Goal: Information Seeking & Learning: Learn about a topic

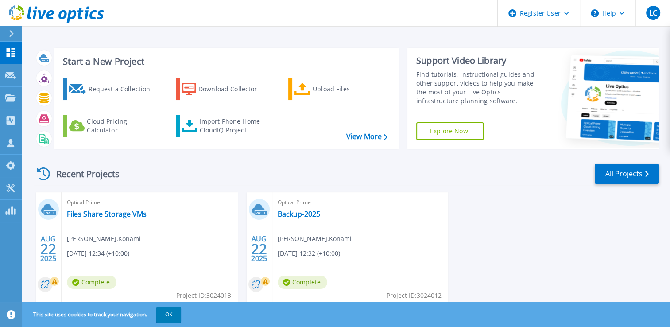
click at [9, 36] on icon at bounding box center [11, 33] width 5 height 7
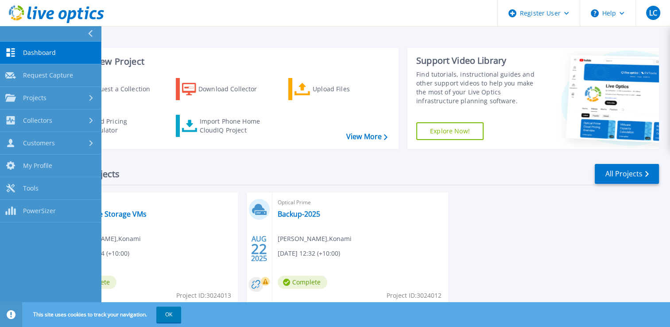
click at [31, 63] on link "Dashboard Dashboard" at bounding box center [50, 53] width 101 height 23
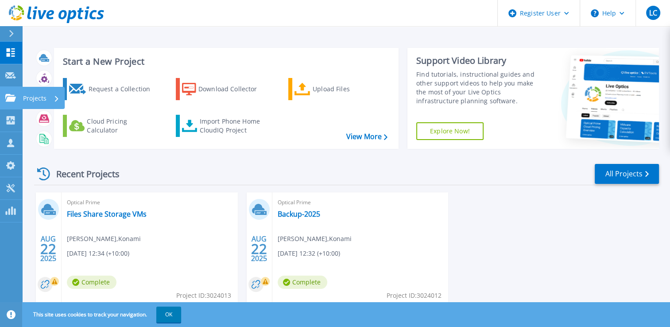
click at [9, 96] on icon at bounding box center [10, 98] width 11 height 8
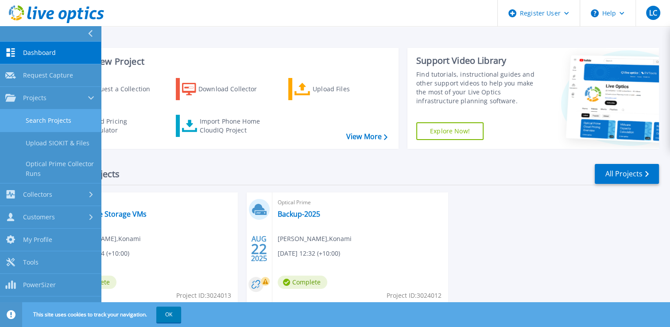
click at [39, 116] on link "Search Projects" at bounding box center [50, 120] width 101 height 23
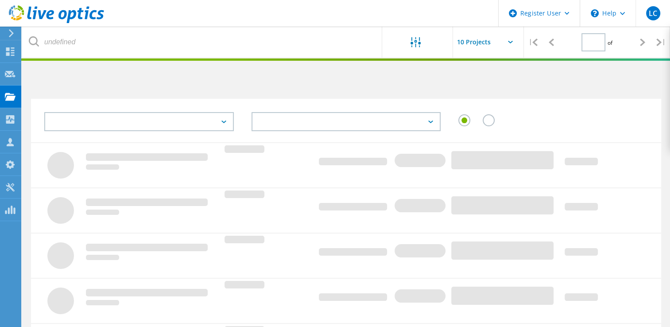
type input "1"
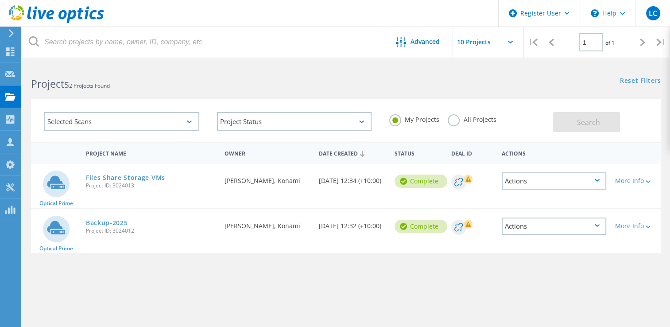
click at [151, 120] on div "Selected Scans" at bounding box center [121, 121] width 155 height 19
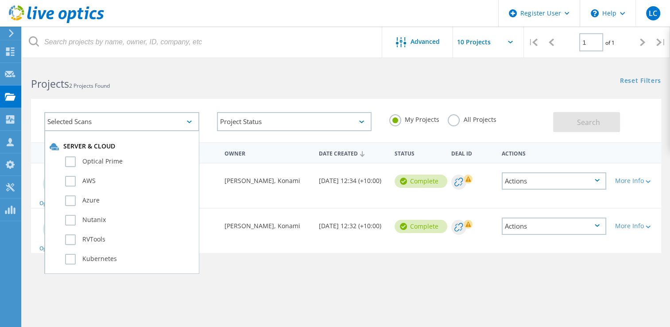
click at [458, 118] on label "All Projects" at bounding box center [472, 118] width 48 height 8
click at [0, 0] on input "All Projects" at bounding box center [0, 0] width 0 height 0
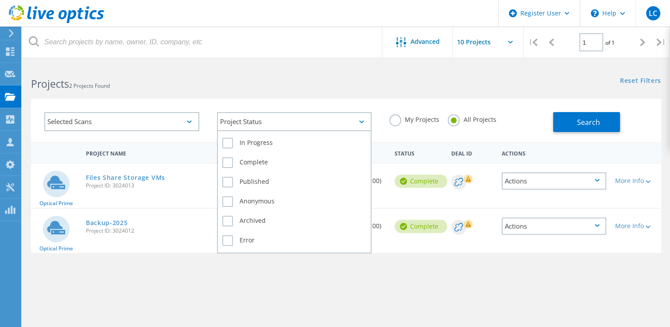
click at [316, 120] on div "Project Status" at bounding box center [294, 121] width 155 height 19
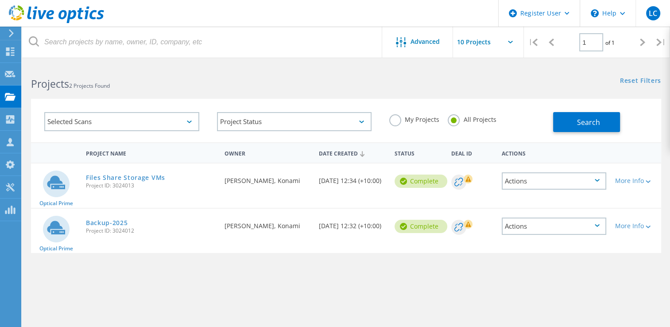
click at [124, 121] on div "Selected Scans" at bounding box center [121, 121] width 155 height 19
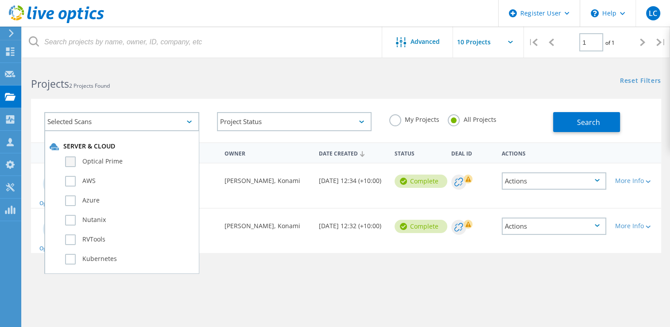
click at [66, 166] on label "Optical Prime" at bounding box center [129, 161] width 129 height 11
click at [0, 0] on input "Optical Prime" at bounding box center [0, 0] width 0 height 0
click at [566, 118] on button "Search" at bounding box center [586, 122] width 67 height 20
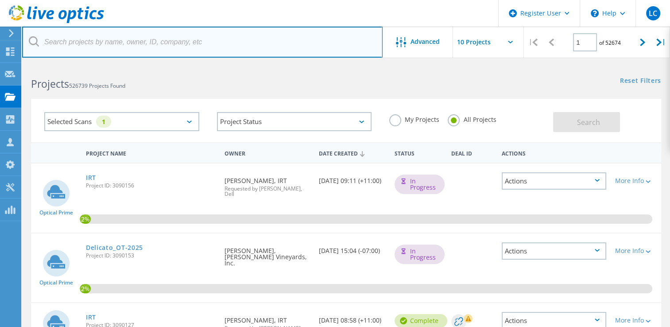
click at [165, 42] on input "text" at bounding box center [202, 42] width 361 height 31
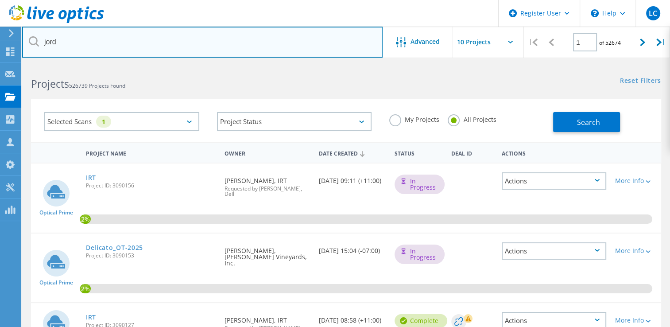
type input "jord"
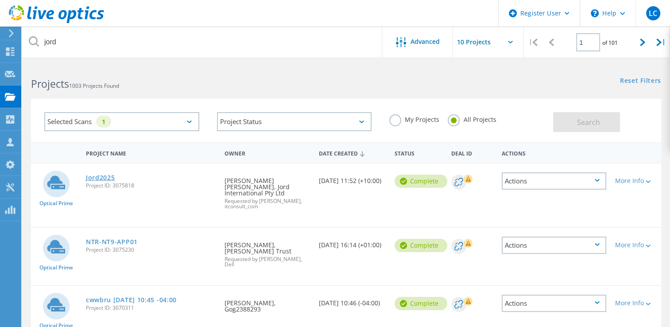
click at [101, 175] on link "Jord2025" at bounding box center [100, 178] width 29 height 6
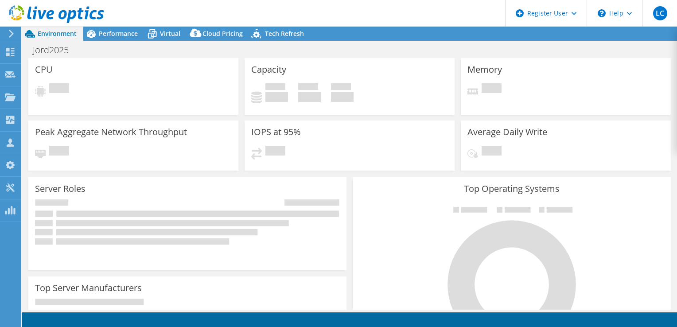
select select "Australia"
select select "AUD"
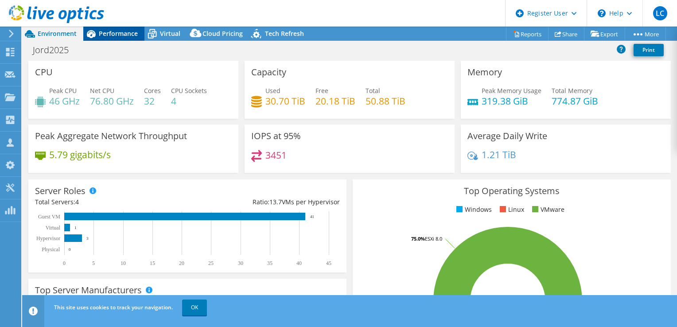
click at [121, 31] on span "Performance" at bounding box center [118, 33] width 39 height 8
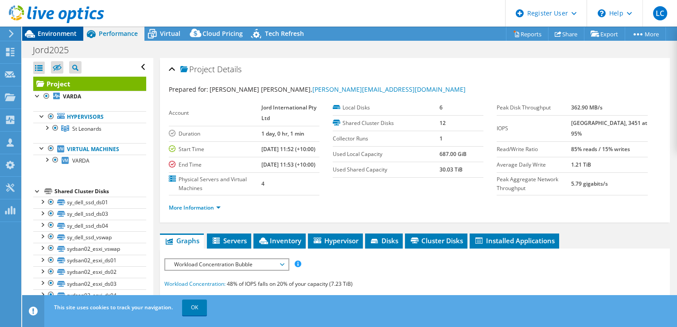
click at [48, 34] on span "Environment" at bounding box center [57, 33] width 39 height 8
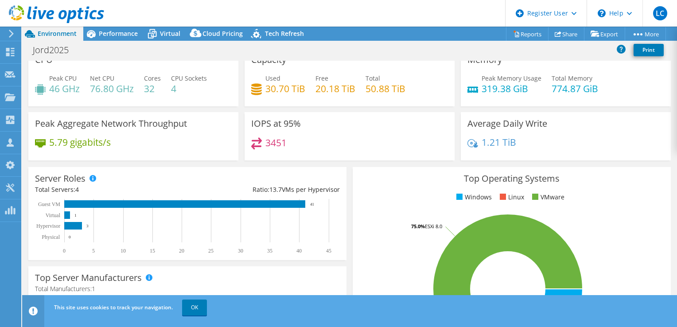
scroll to position [12, 0]
click at [123, 35] on span "Performance" at bounding box center [118, 33] width 39 height 8
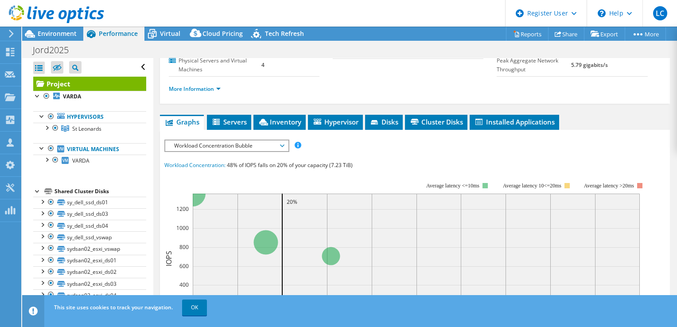
scroll to position [120, 0]
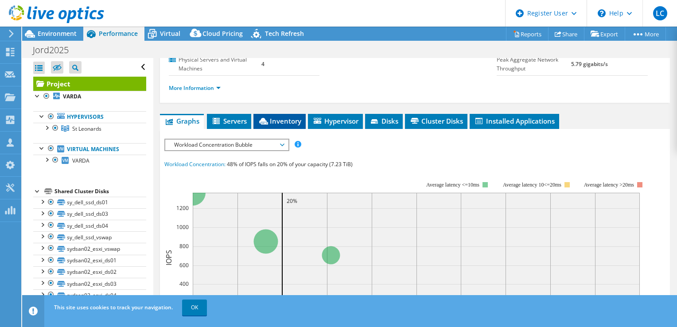
click at [277, 129] on li "Inventory" at bounding box center [279, 121] width 52 height 15
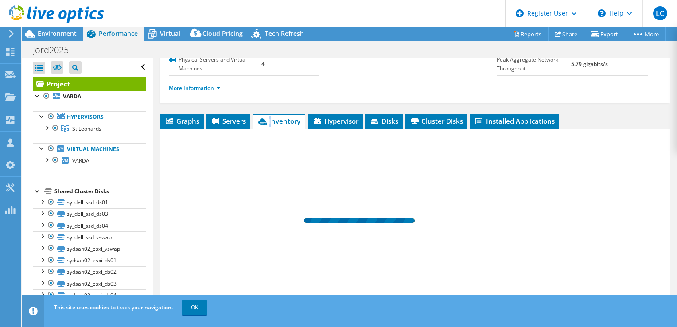
click at [277, 129] on li "Inventory" at bounding box center [278, 121] width 52 height 15
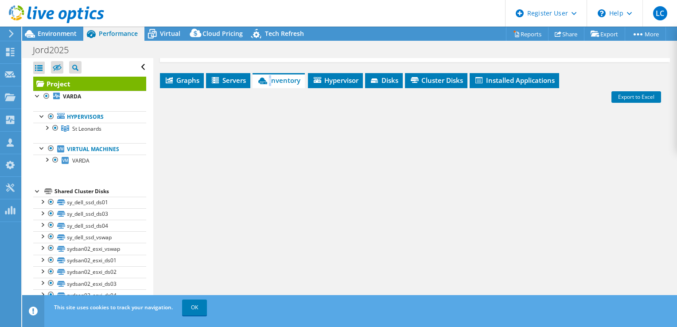
scroll to position [169, 0]
